Goal: Task Accomplishment & Management: Use online tool/utility

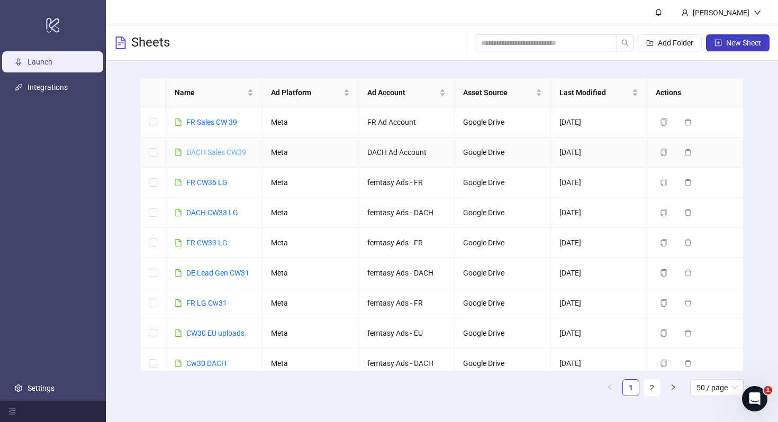
click at [227, 150] on link "DACH Sales CW39" at bounding box center [216, 152] width 60 height 8
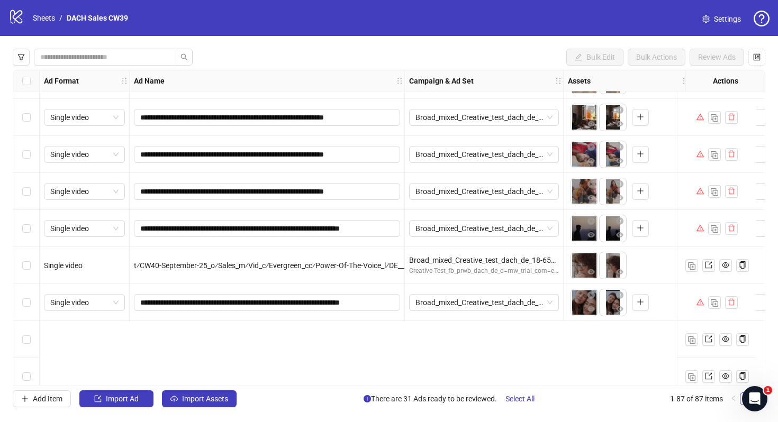
scroll to position [2161, 0]
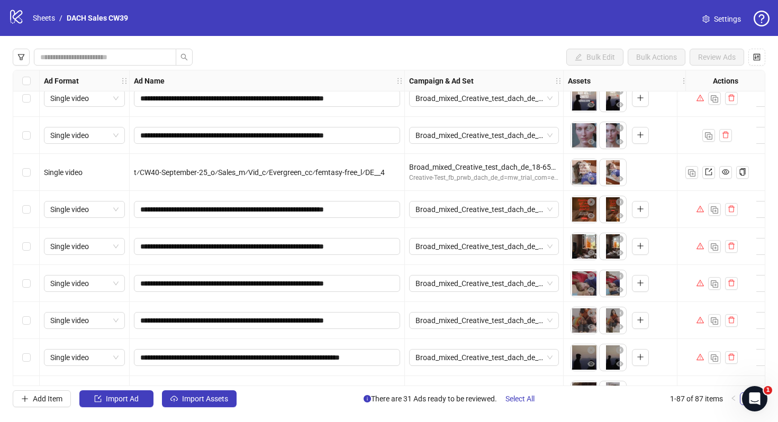
click at [47, 24] on div "logo/logo-mobile Sheets / DACH Sales CW39" at bounding box center [70, 17] width 124 height 19
click at [43, 20] on link "Sheets" at bounding box center [44, 18] width 26 height 12
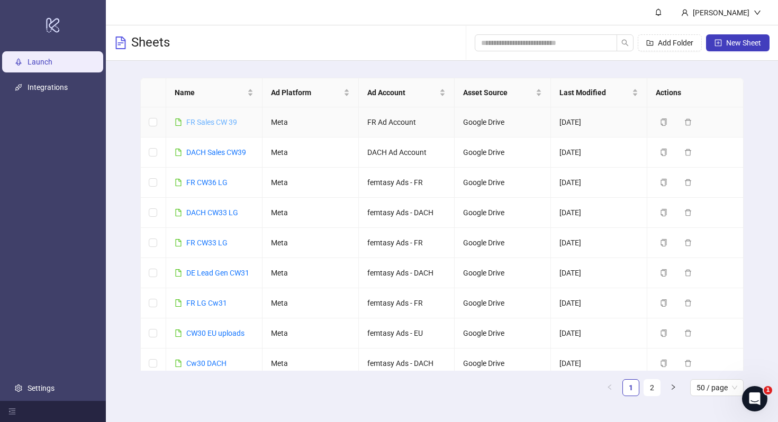
click at [209, 123] on link "FR Sales CW 39" at bounding box center [211, 122] width 51 height 8
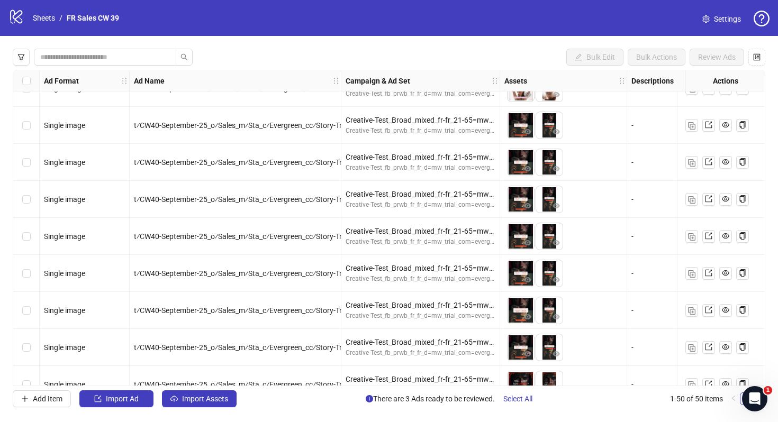
scroll to position [1562, 0]
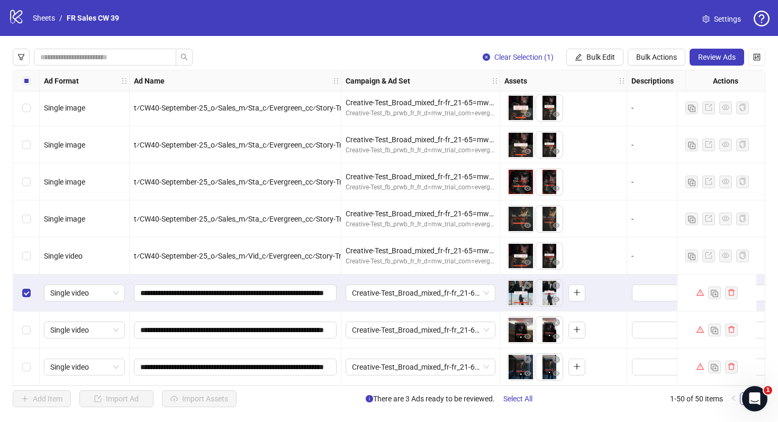
click at [27, 316] on div "Select row 49" at bounding box center [26, 330] width 26 height 37
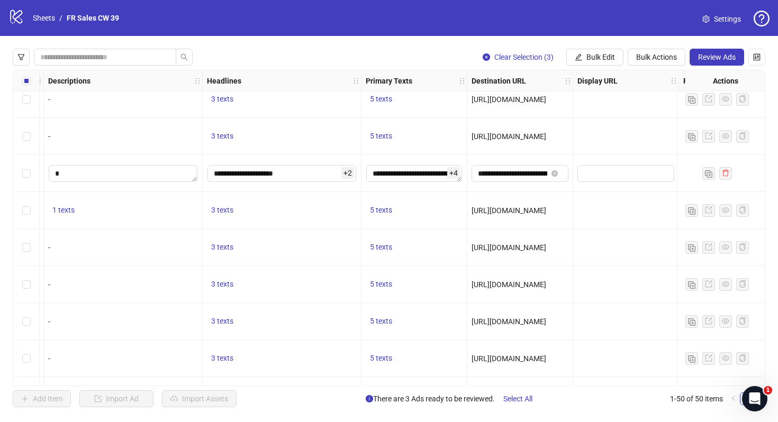
scroll to position [1062, 583]
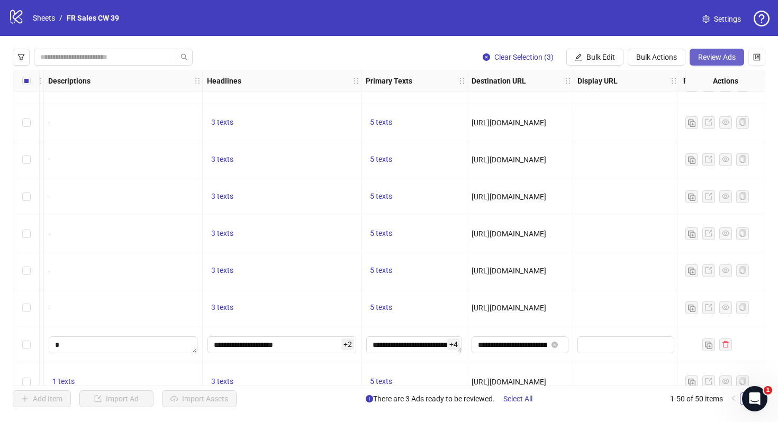
click at [726, 64] on button "Review Ads" at bounding box center [717, 57] width 55 height 17
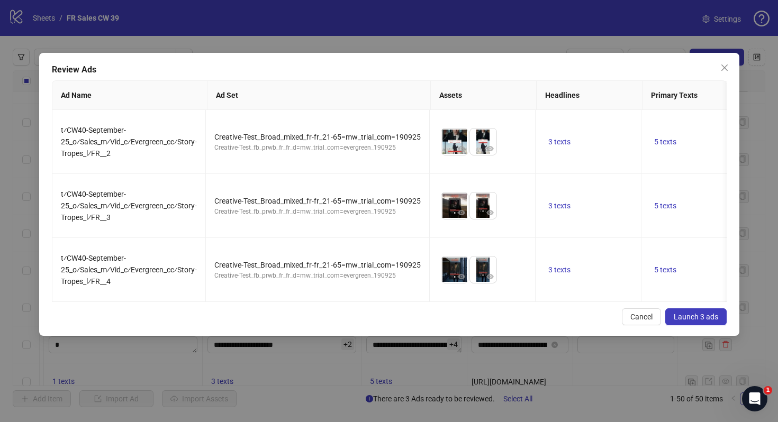
click at [703, 313] on span "Launch 3 ads" at bounding box center [696, 317] width 44 height 8
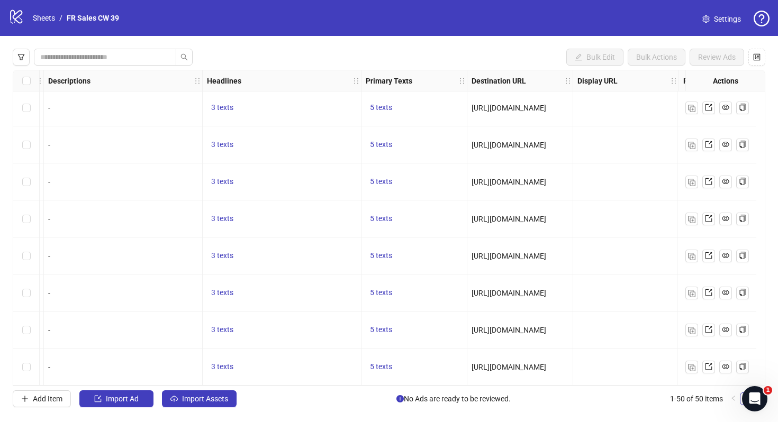
scroll to position [1562, 0]
